Goal: Download file/media

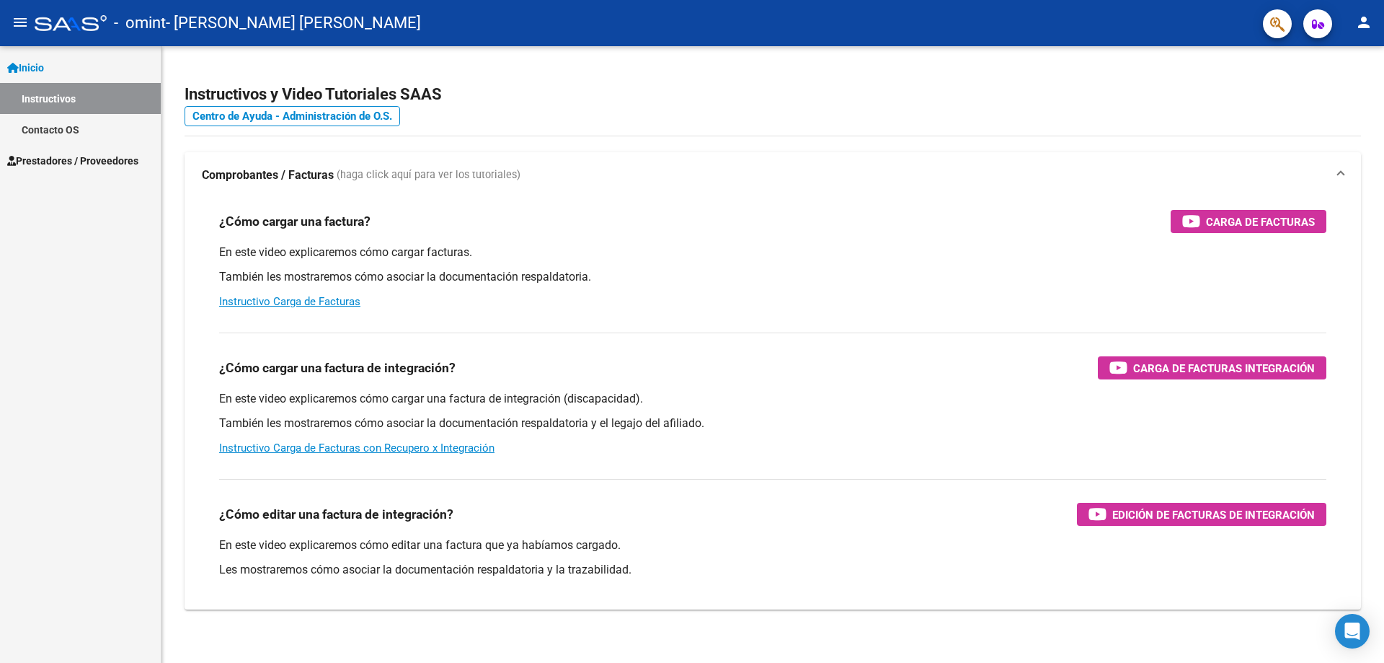
click at [96, 161] on span "Prestadores / Proveedores" at bounding box center [72, 161] width 131 height 16
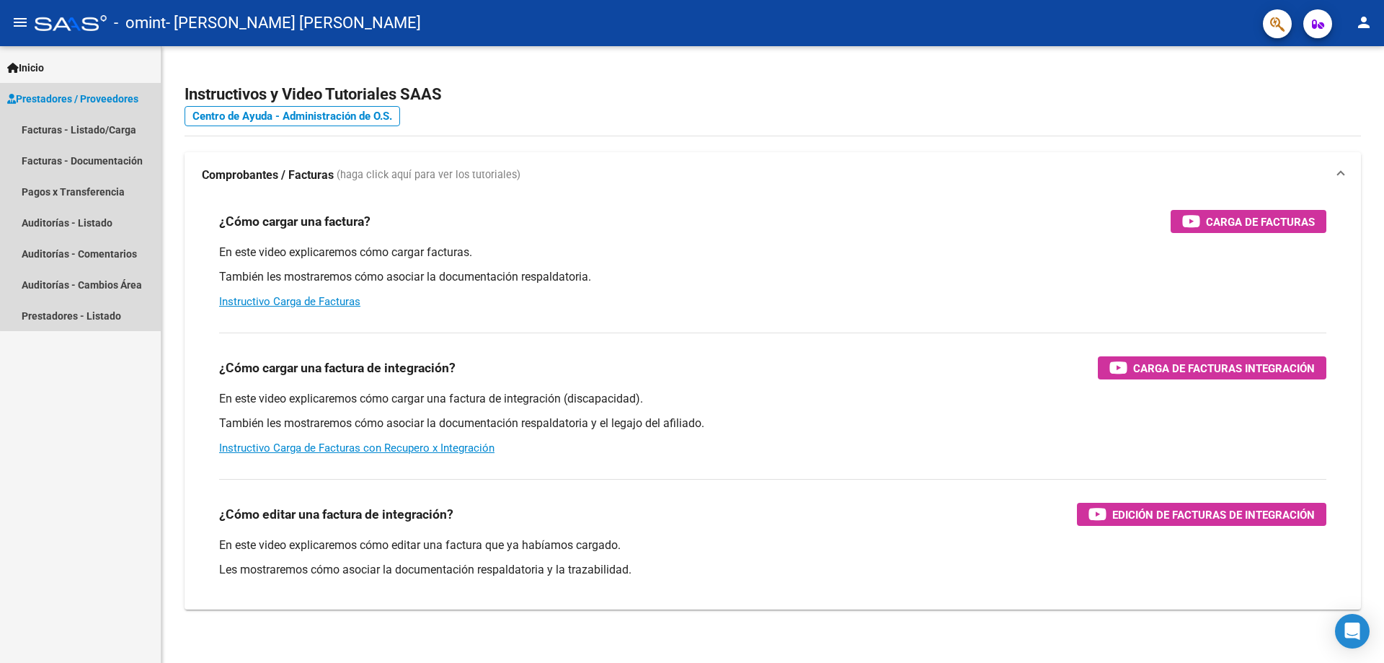
click at [104, 94] on span "Prestadores / Proveedores" at bounding box center [72, 99] width 131 height 16
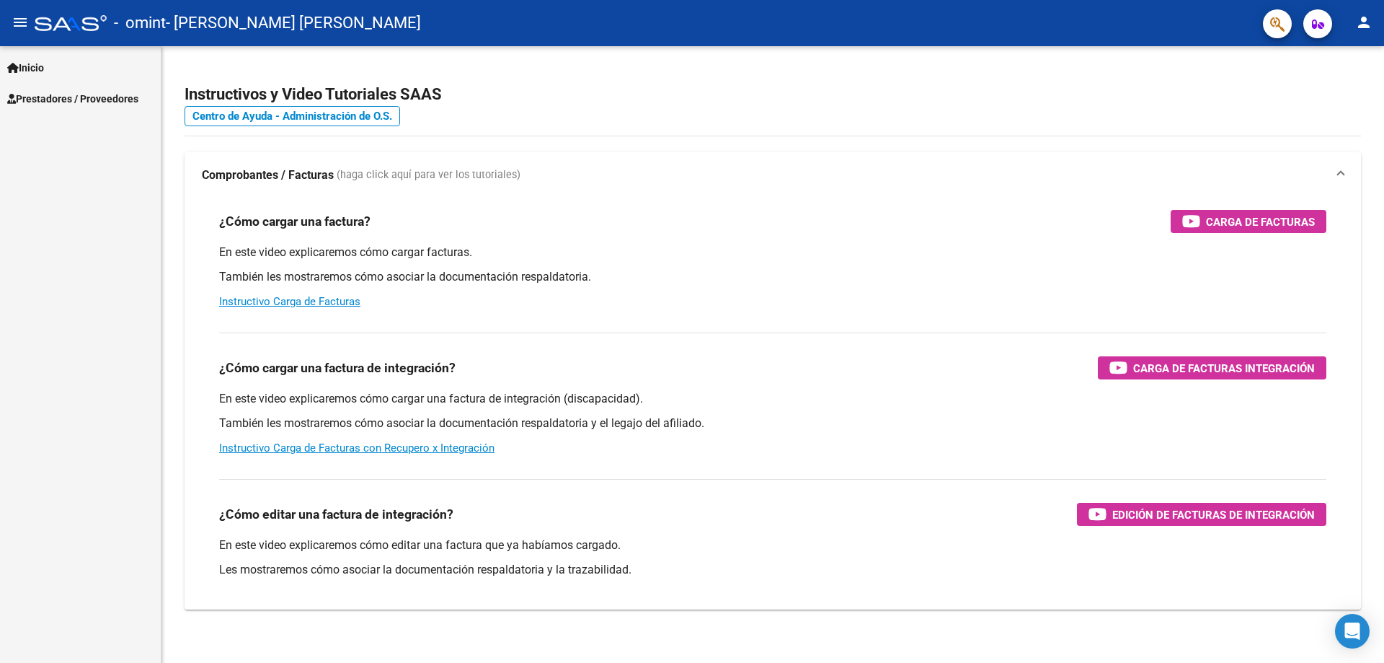
click at [104, 94] on span "Prestadores / Proveedores" at bounding box center [72, 99] width 131 height 16
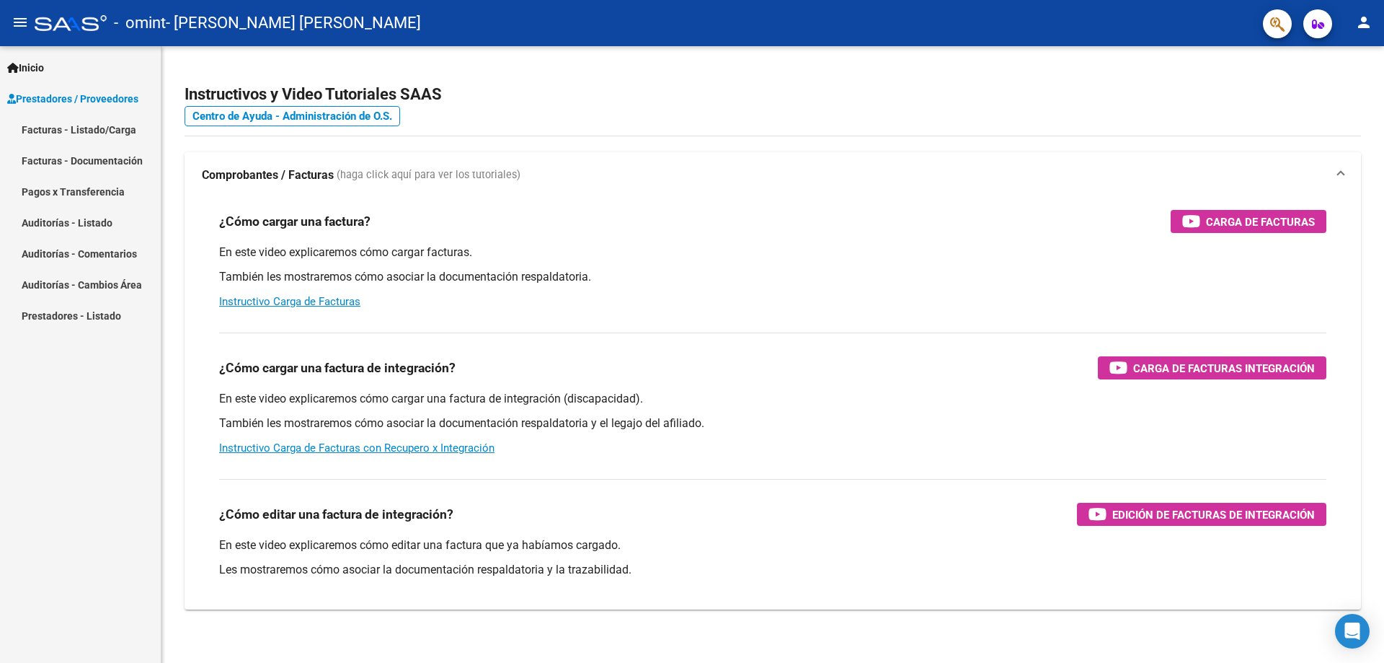
click at [103, 159] on link "Facturas - Documentación" at bounding box center [80, 160] width 161 height 31
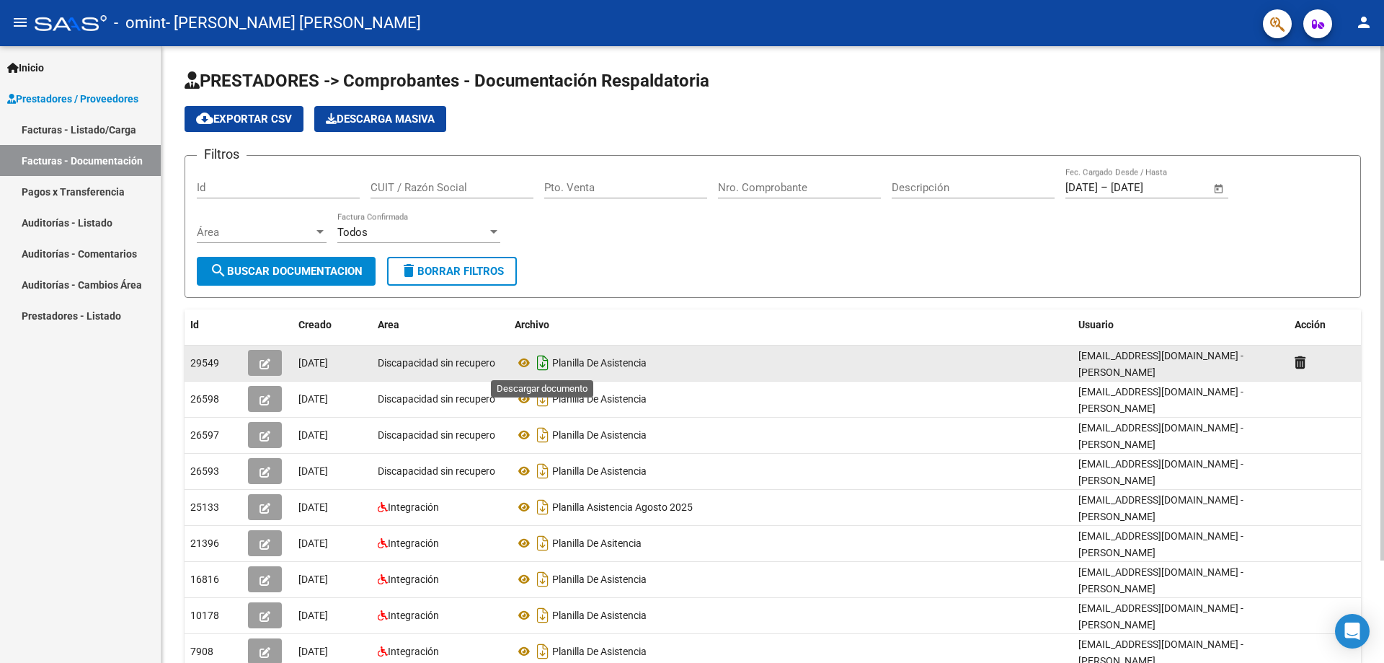
click at [544, 359] on icon "Descargar documento" at bounding box center [543, 362] width 19 height 23
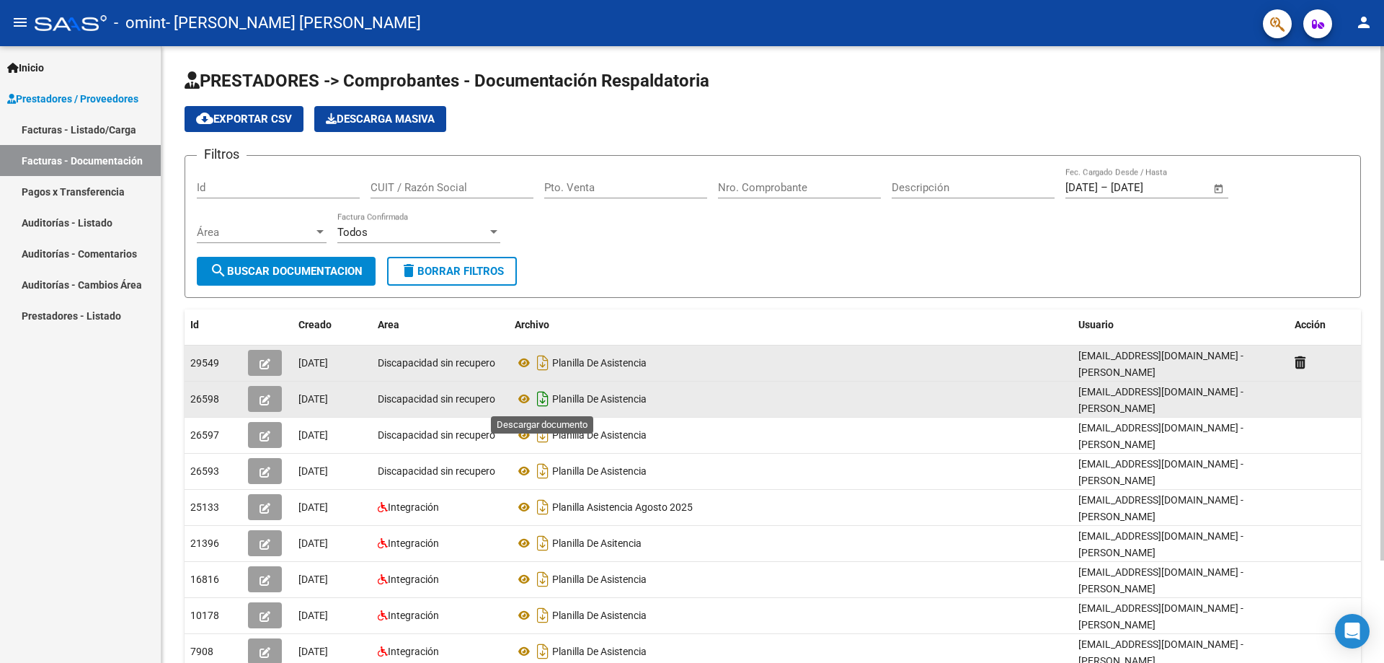
click at [544, 401] on icon "Descargar documento" at bounding box center [543, 398] width 19 height 23
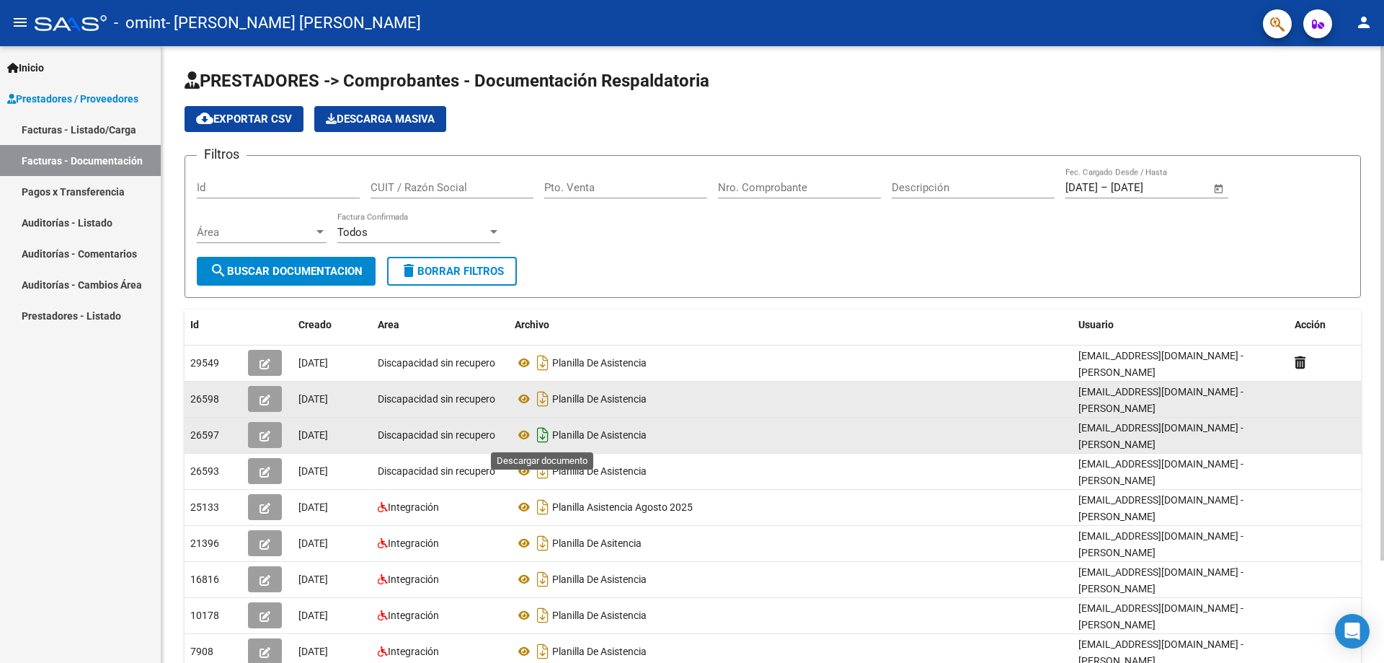
click at [542, 433] on icon "Descargar documento" at bounding box center [543, 434] width 19 height 23
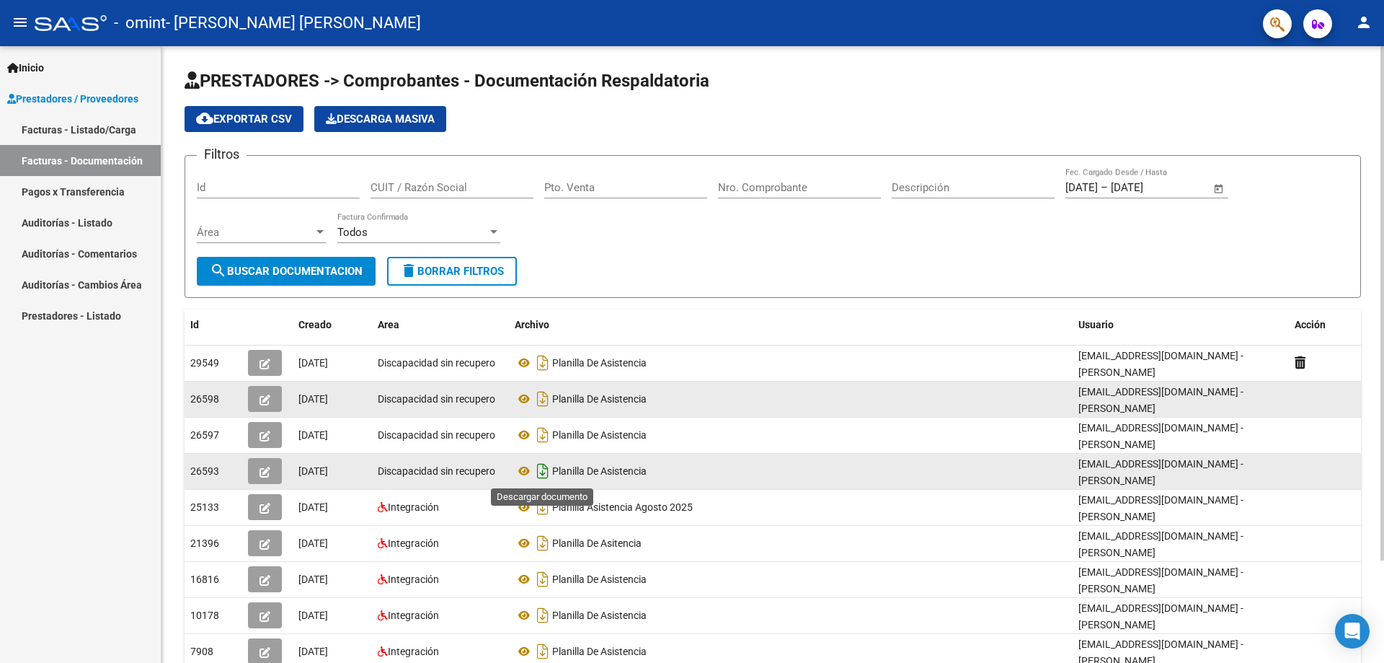
click at [543, 475] on icon "Descargar documento" at bounding box center [543, 470] width 19 height 23
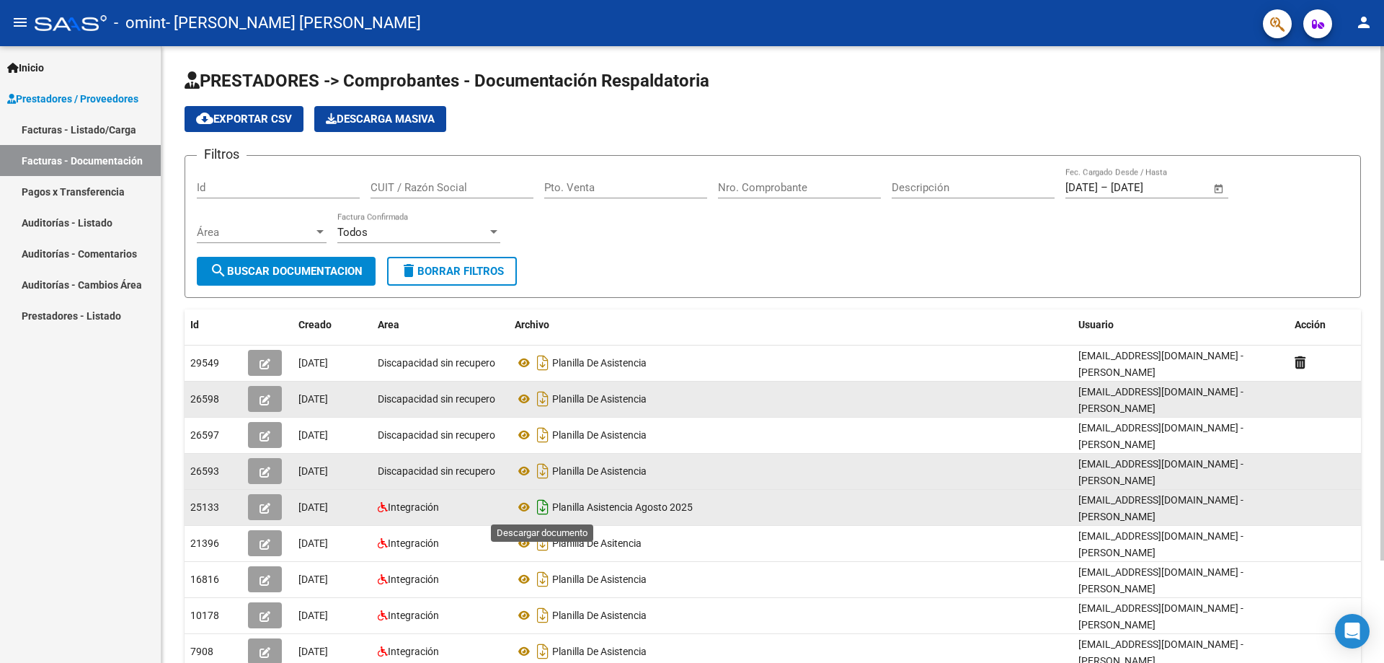
click at [541, 508] on icon "Descargar documento" at bounding box center [543, 506] width 19 height 23
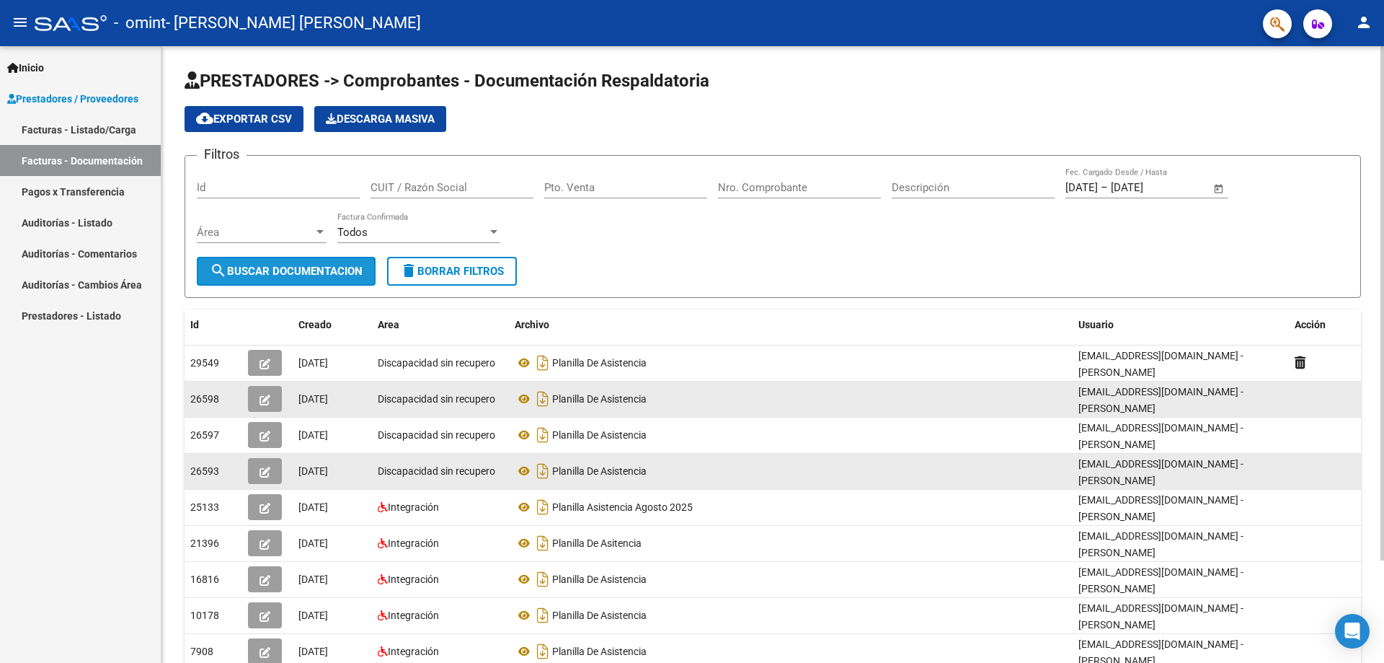
click at [234, 270] on span "search Buscar Documentacion" at bounding box center [286, 271] width 153 height 13
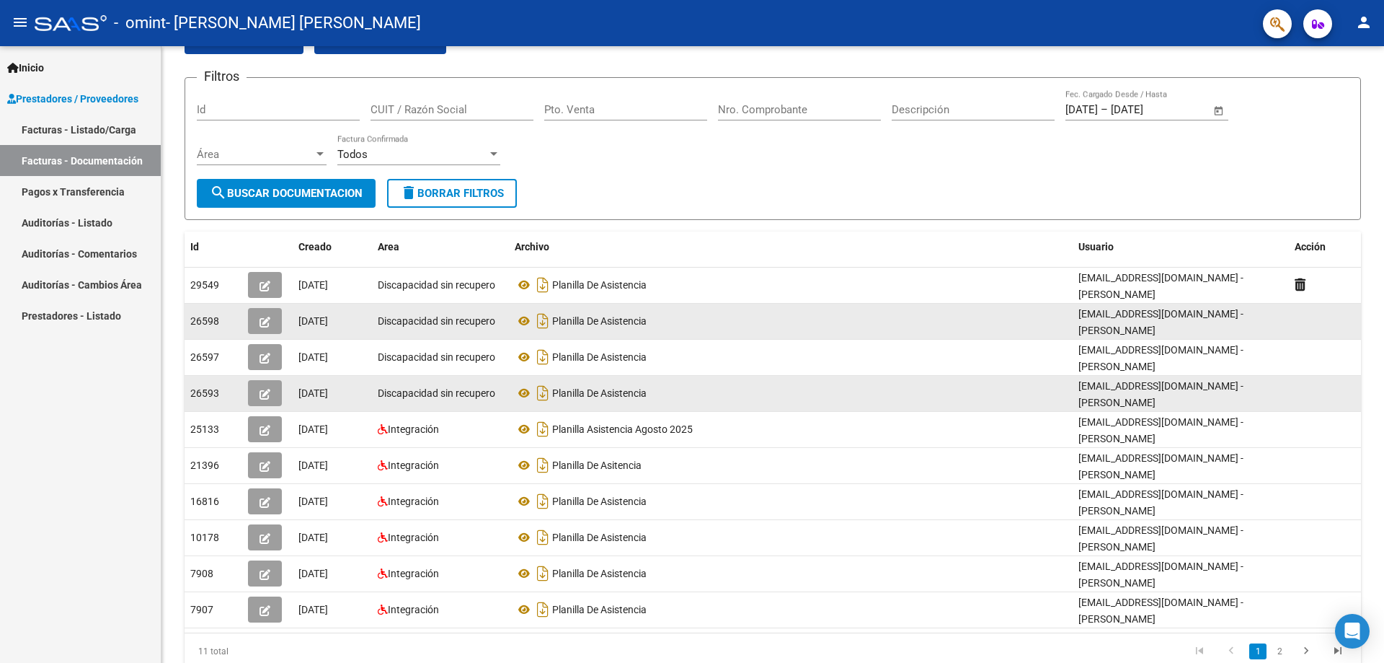
scroll to position [123, 0]
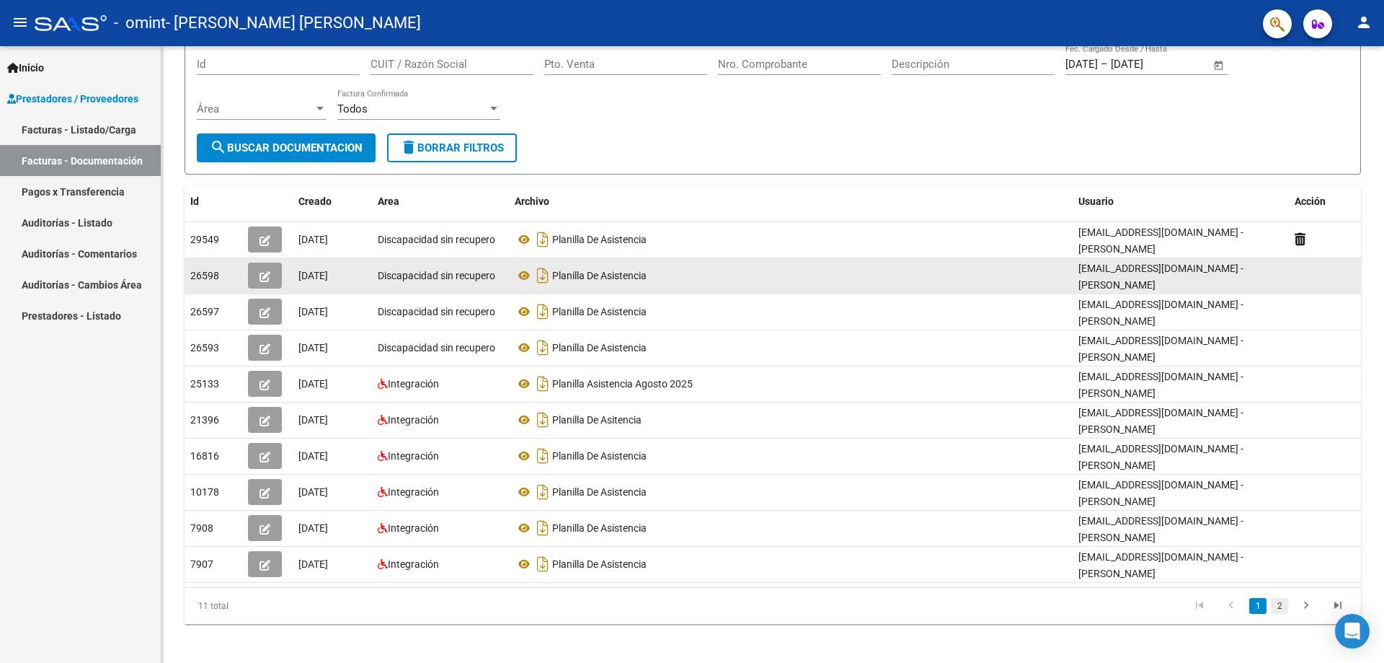
click at [1281, 598] on link "2" at bounding box center [1279, 606] width 17 height 16
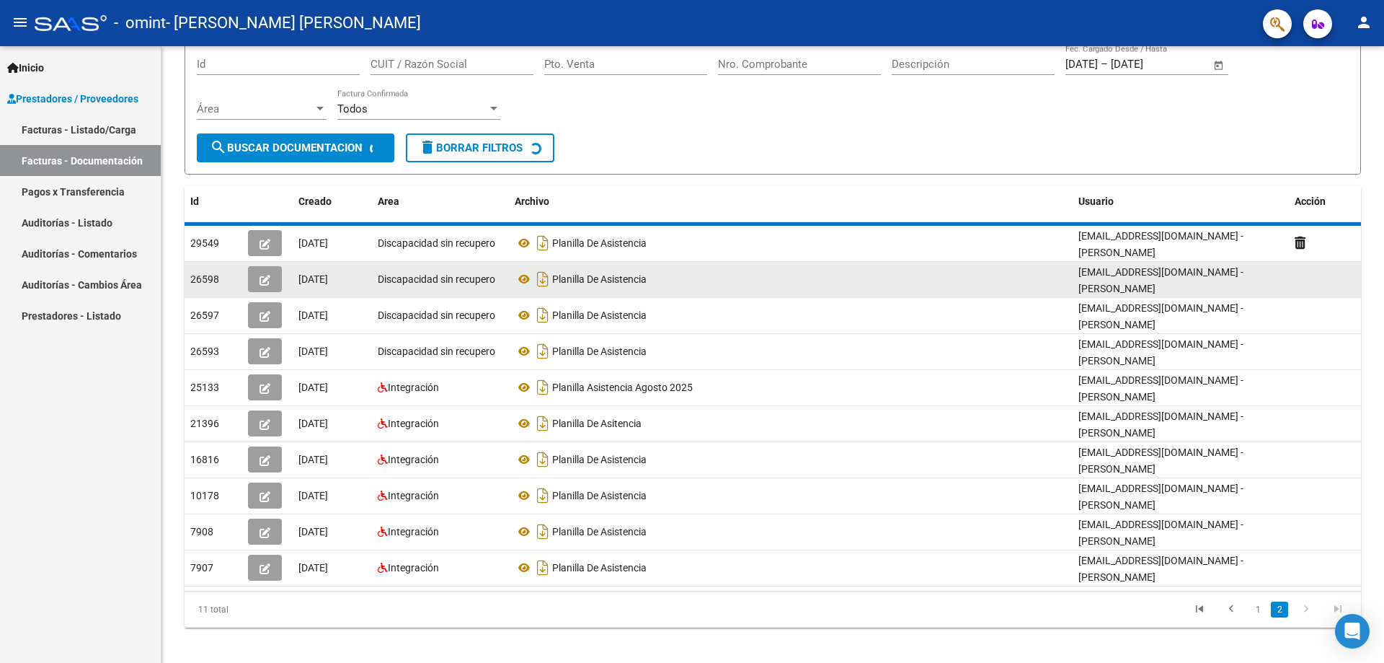
scroll to position [0, 0]
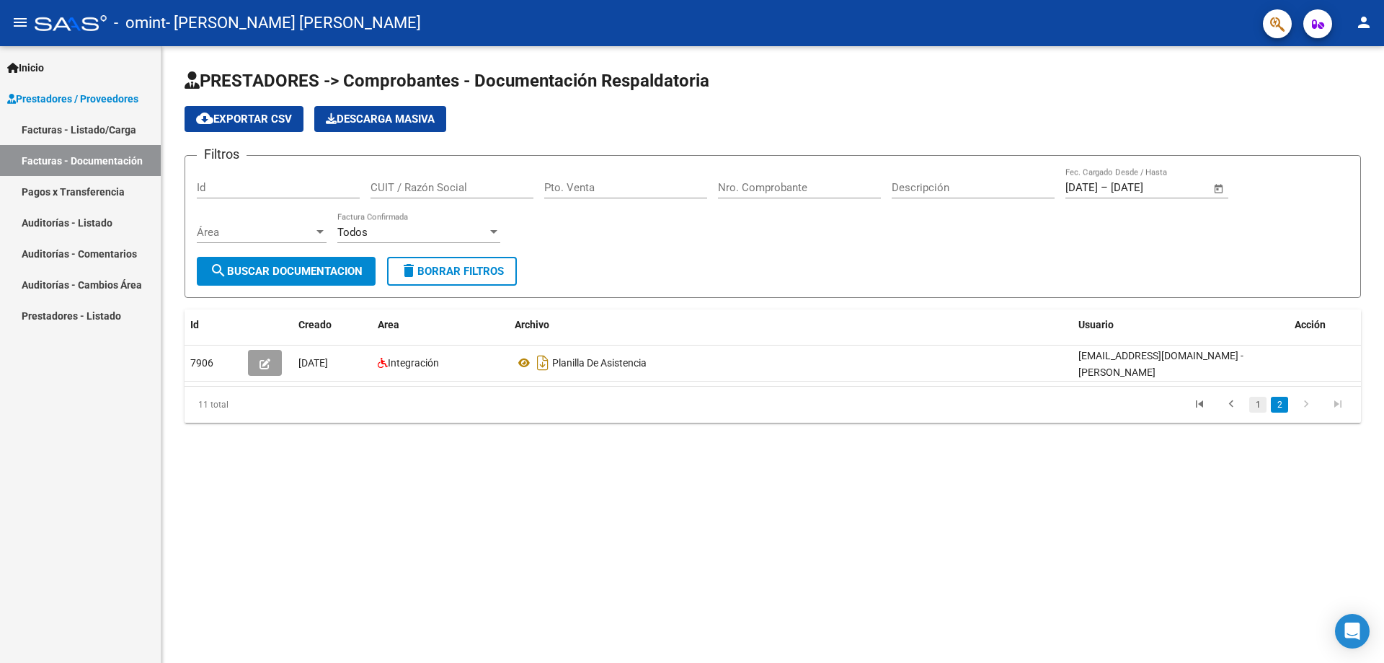
click at [1258, 399] on link "1" at bounding box center [1258, 405] width 17 height 16
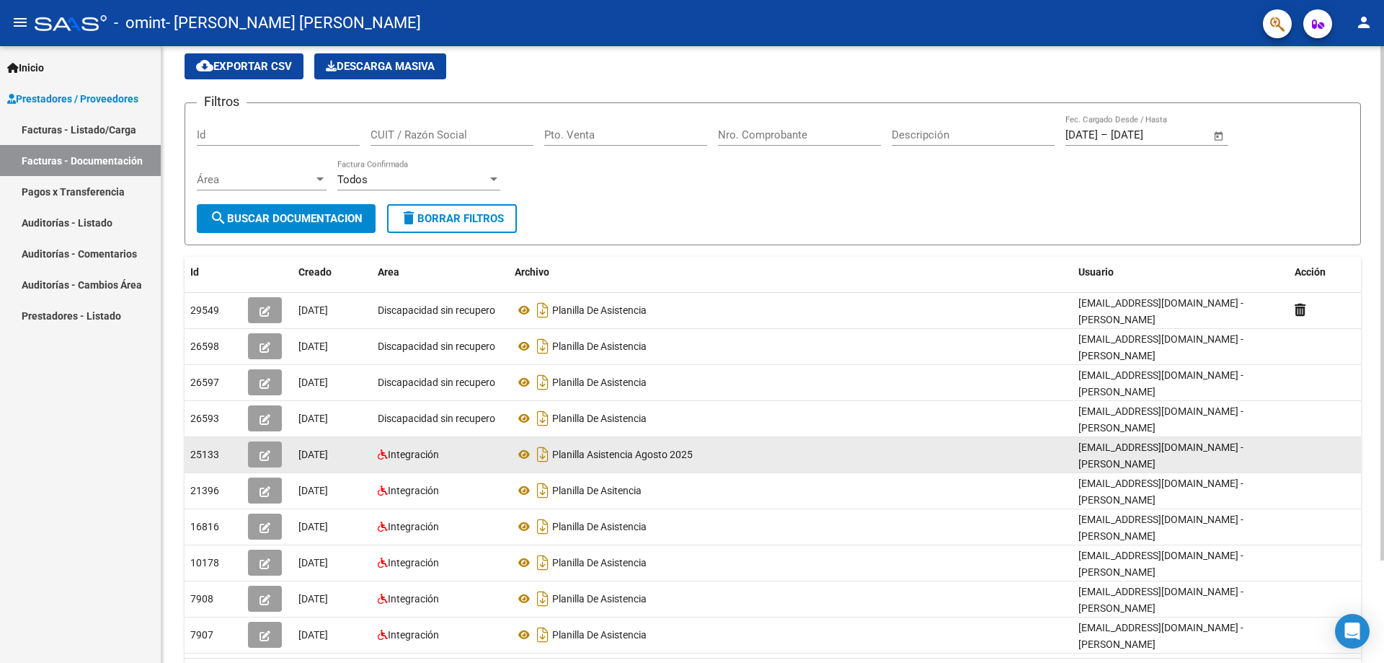
scroll to position [78, 0]
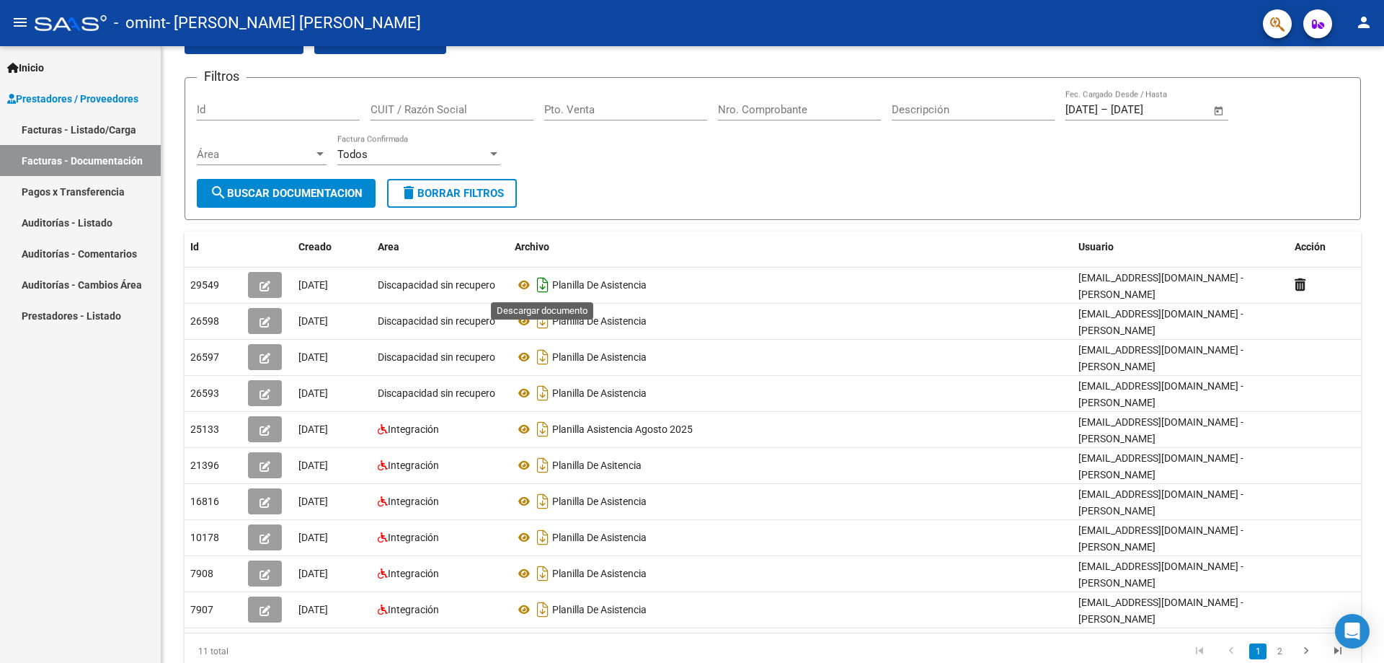
click at [540, 284] on icon "Descargar documento" at bounding box center [543, 284] width 19 height 23
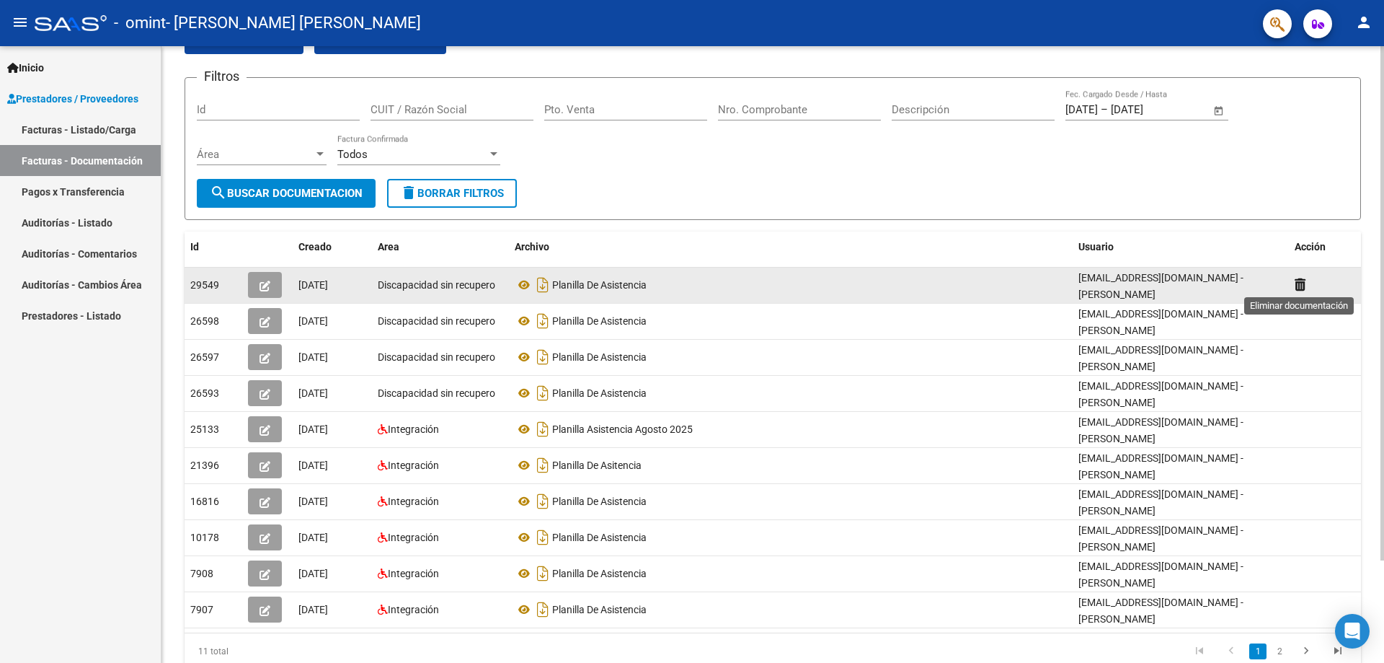
click at [1299, 280] on icon at bounding box center [1300, 285] width 11 height 14
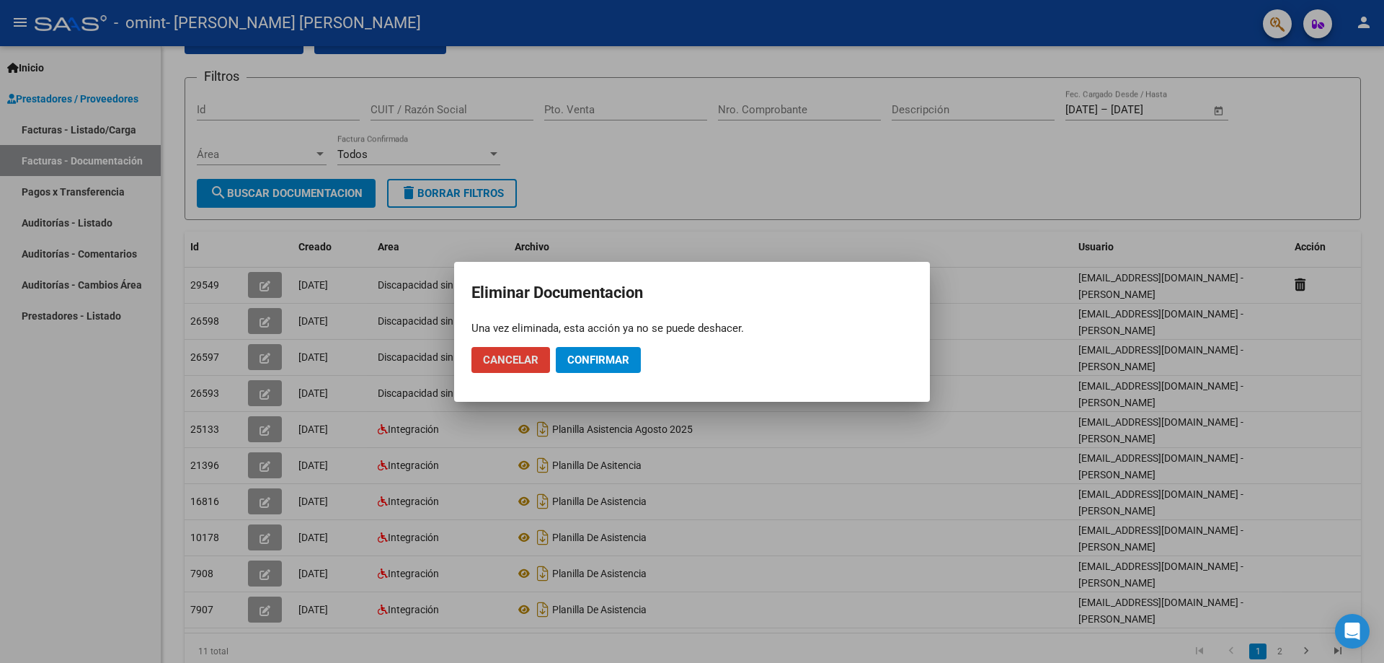
click at [601, 361] on span "Confirmar" at bounding box center [598, 359] width 62 height 13
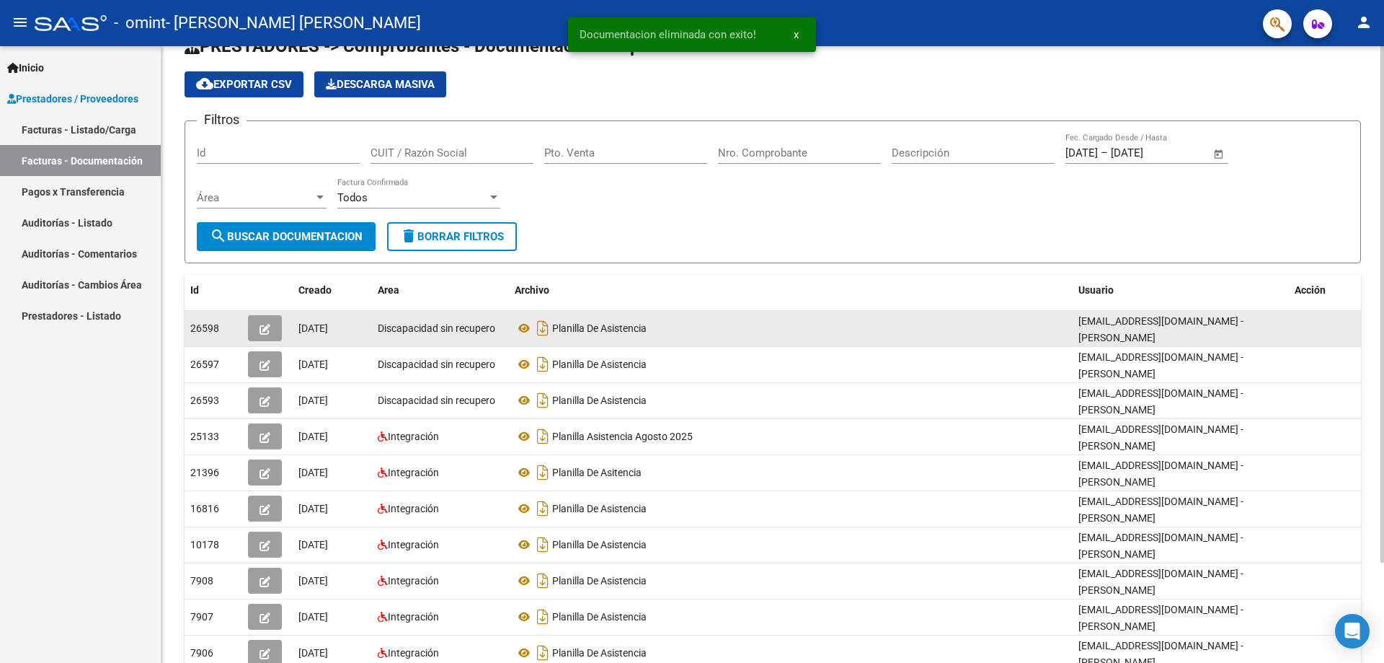
scroll to position [0, 0]
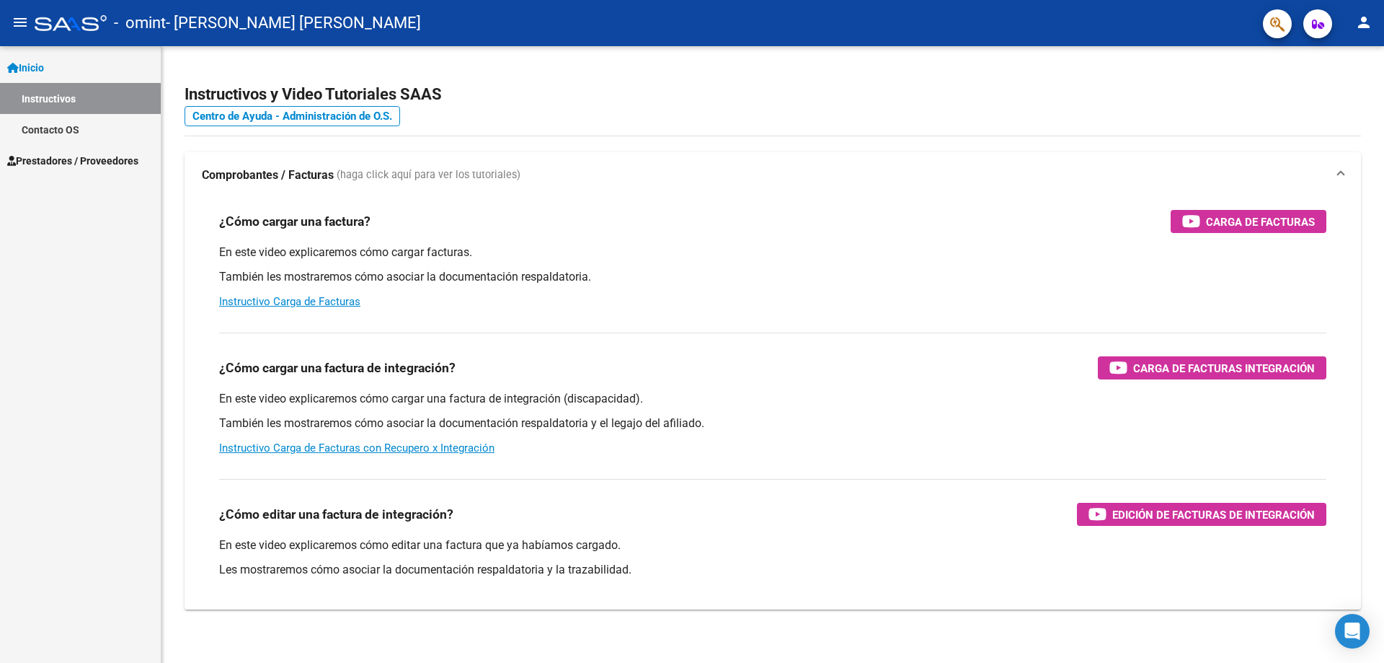
click at [99, 159] on span "Prestadores / Proveedores" at bounding box center [72, 161] width 131 height 16
click at [74, 160] on span "Prestadores / Proveedores" at bounding box center [72, 161] width 131 height 16
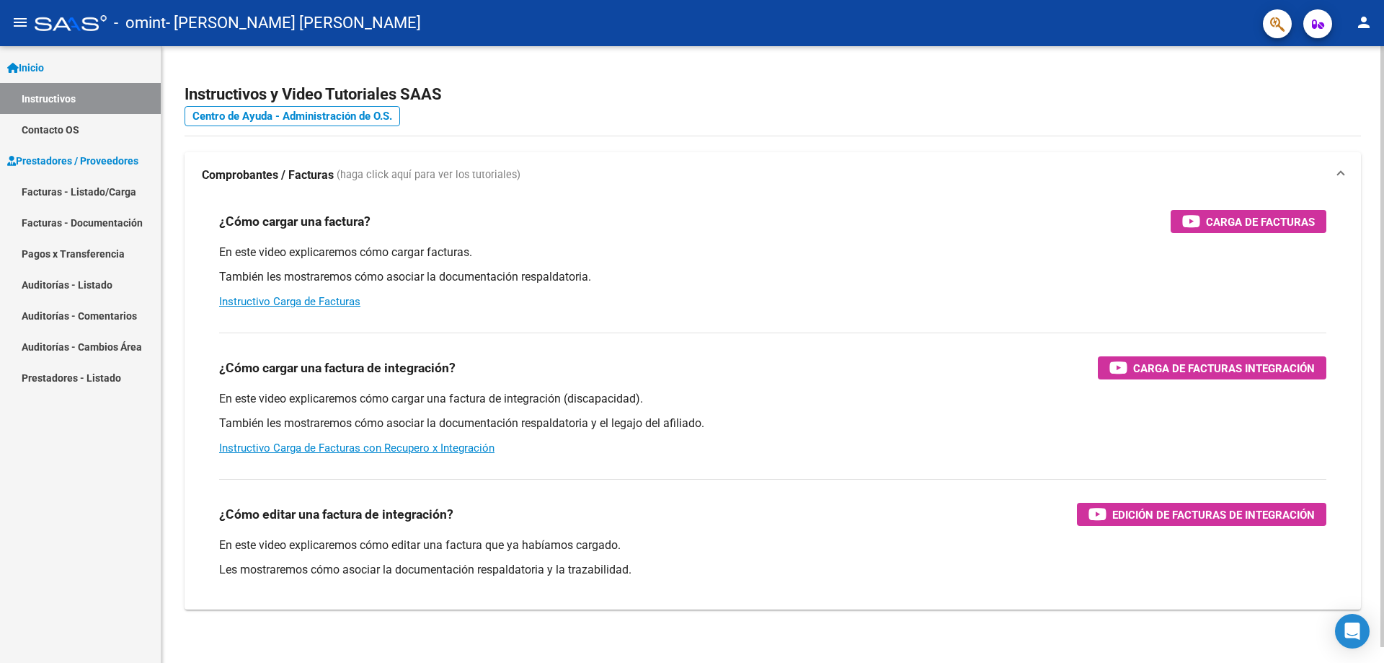
scroll to position [17, 0]
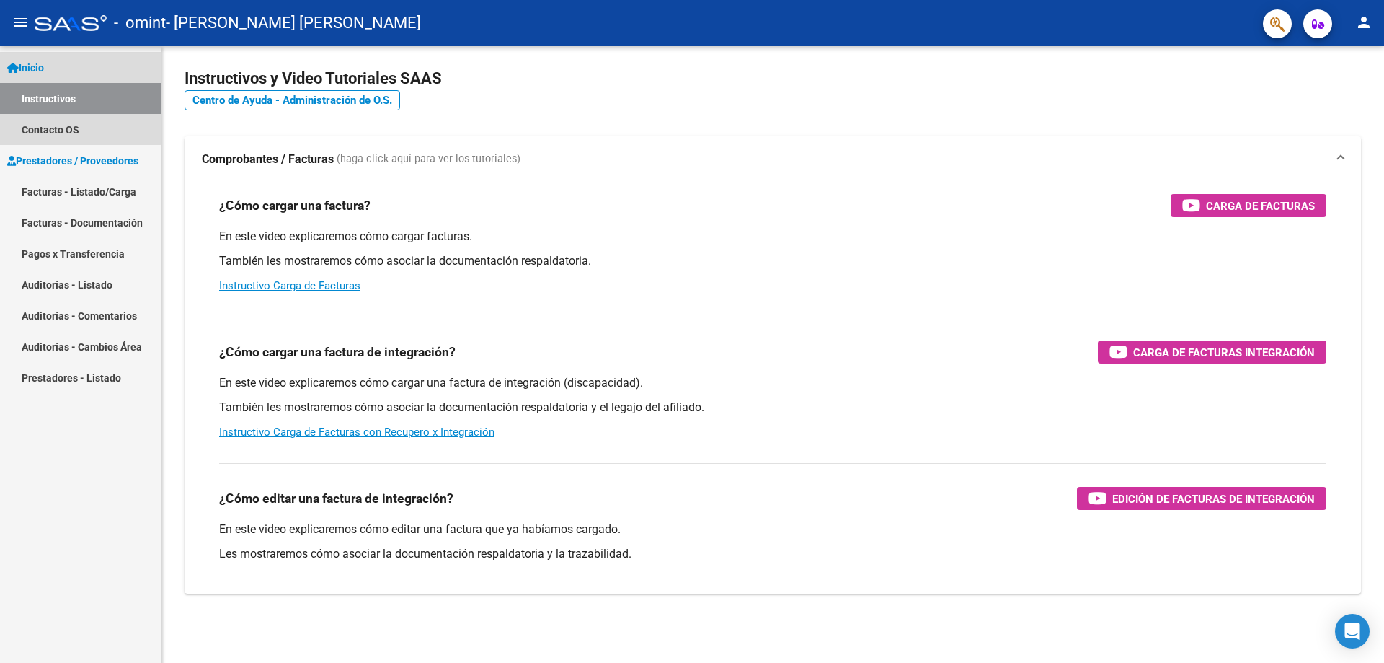
click at [44, 68] on span "Inicio" at bounding box center [25, 68] width 37 height 16
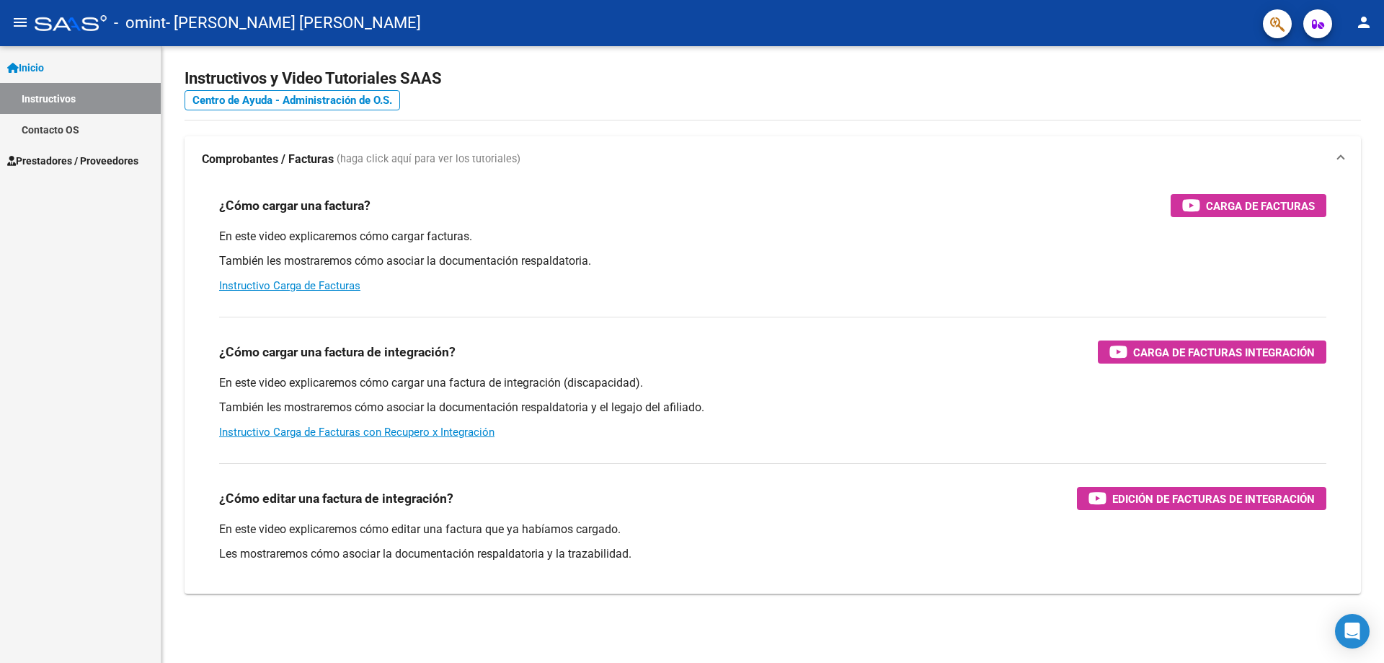
click at [60, 129] on link "Contacto OS" at bounding box center [80, 129] width 161 height 31
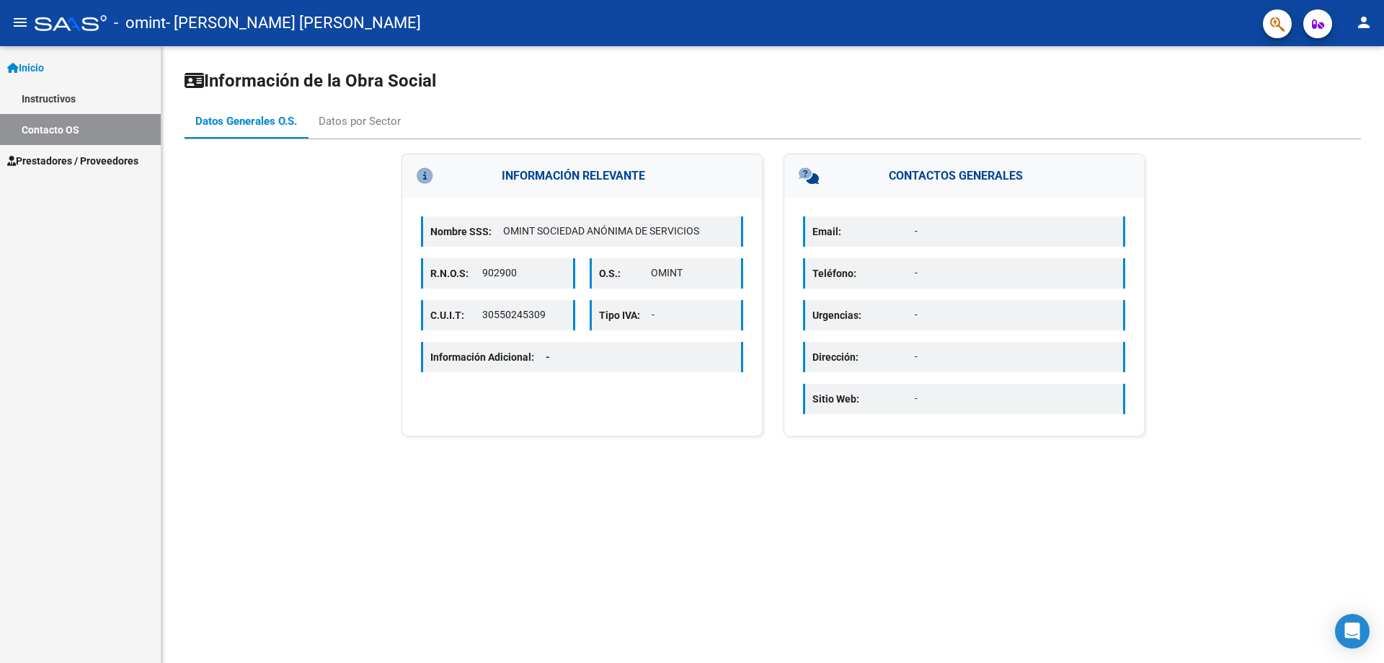
click at [42, 161] on span "Prestadores / Proveedores" at bounding box center [72, 161] width 131 height 16
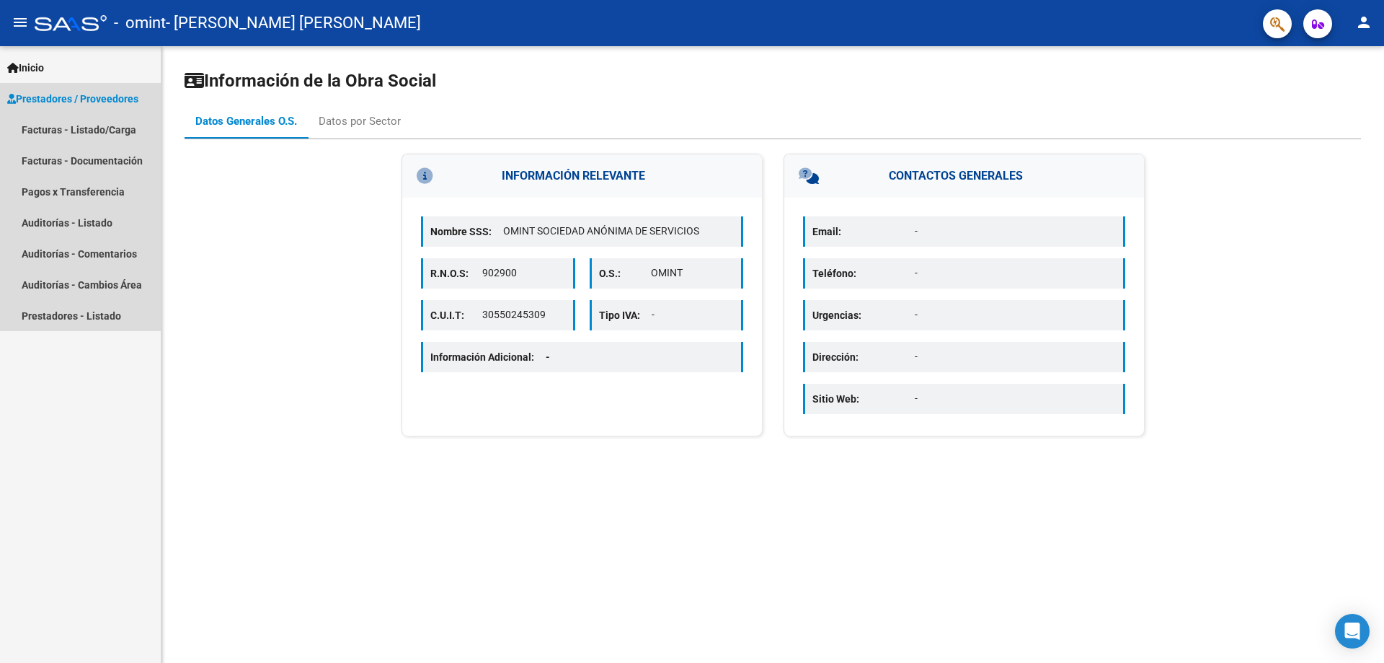
click at [52, 94] on span "Prestadores / Proveedores" at bounding box center [72, 99] width 131 height 16
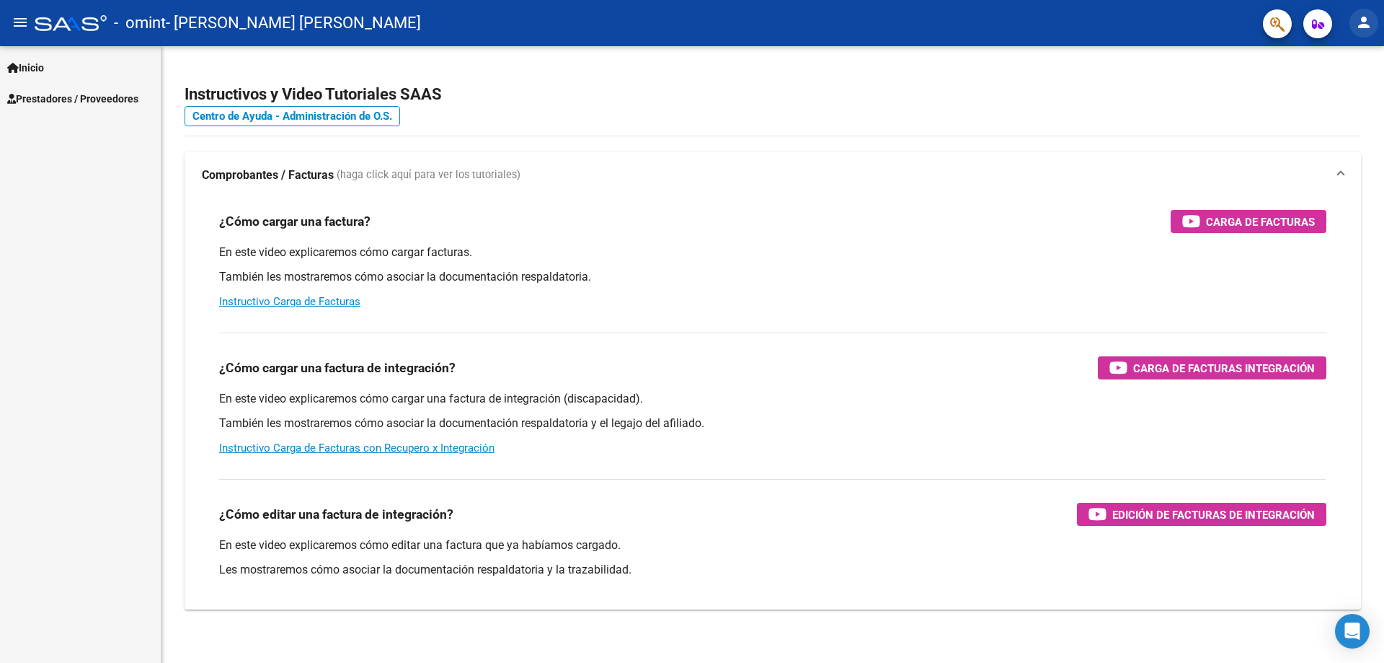
click at [1362, 22] on mat-icon "person" at bounding box center [1364, 22] width 17 height 17
click at [1335, 90] on button "exit_to_app Salir" at bounding box center [1335, 95] width 88 height 35
